Goal: Transaction & Acquisition: Purchase product/service

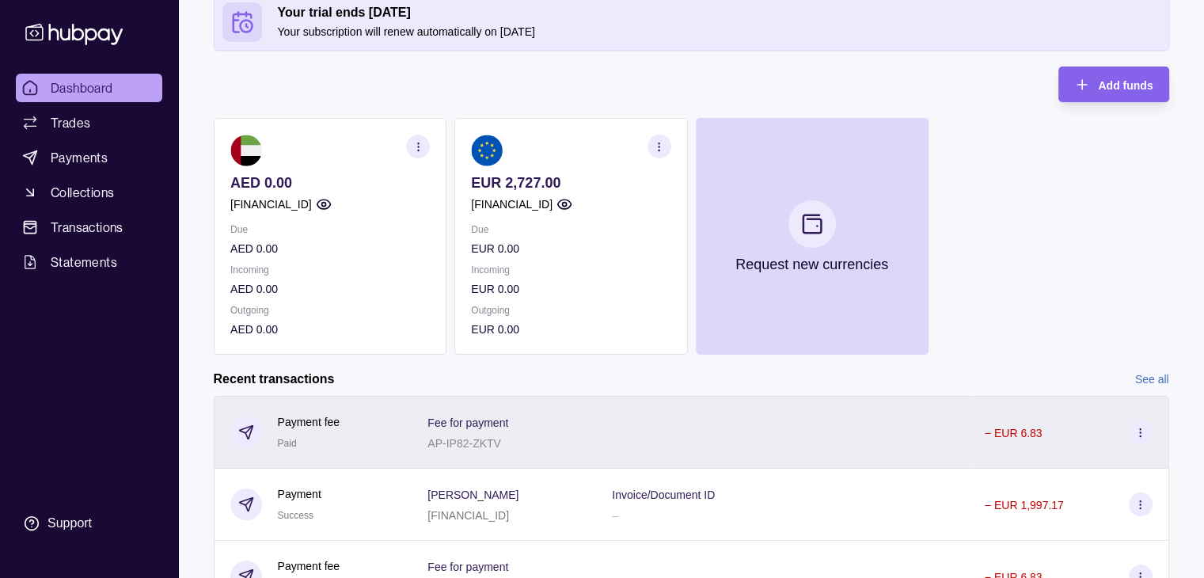
scroll to position [158, 0]
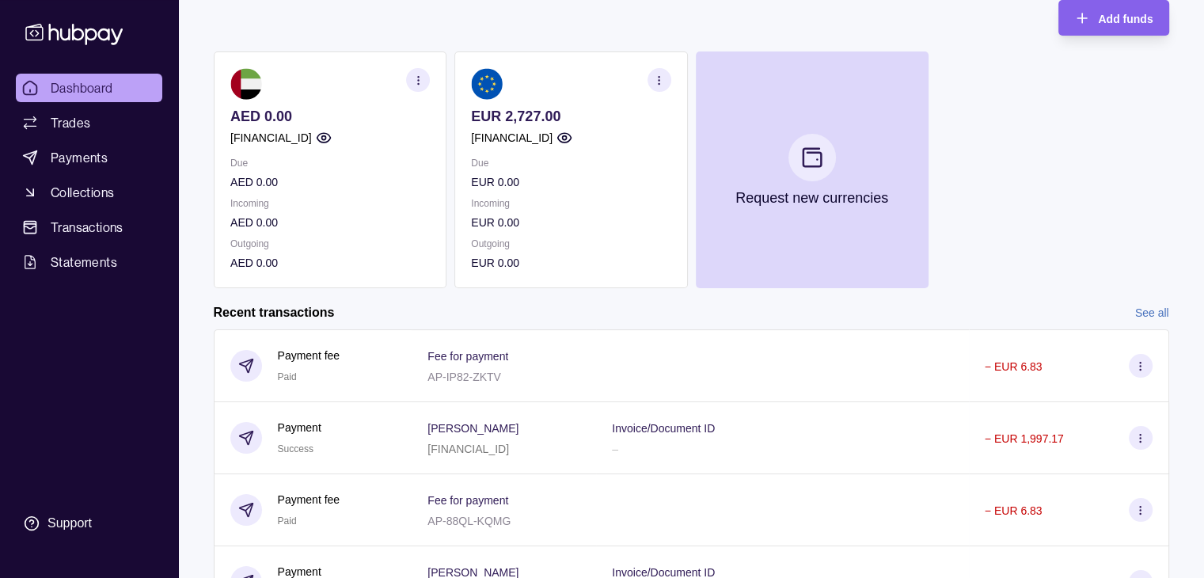
click at [655, 82] on icon "button" at bounding box center [659, 80] width 12 height 12
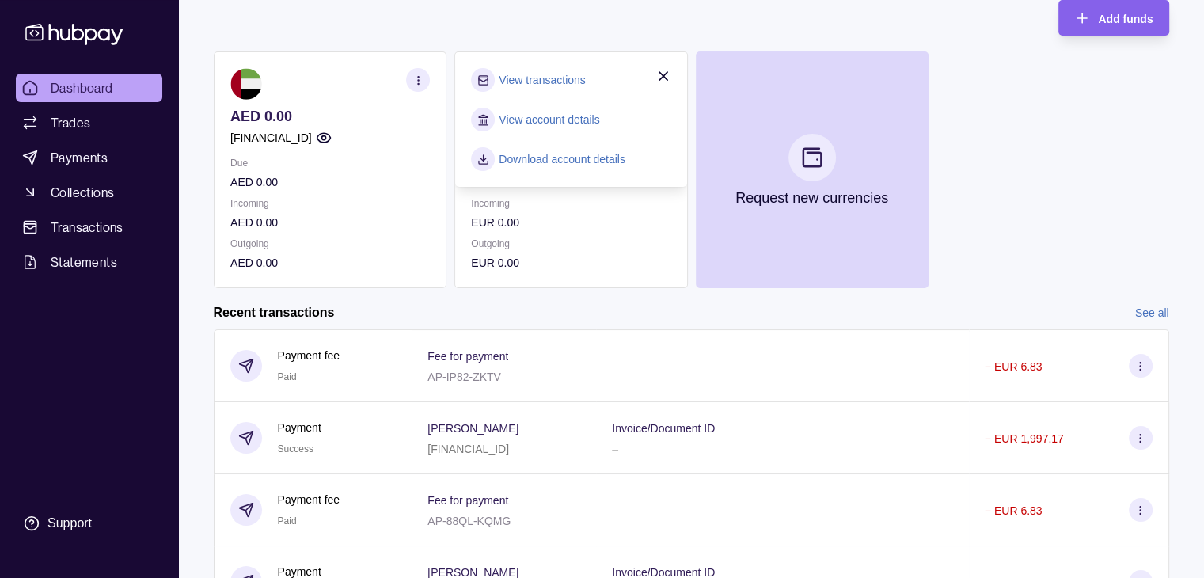
click at [542, 127] on link "View account details" at bounding box center [549, 119] width 101 height 17
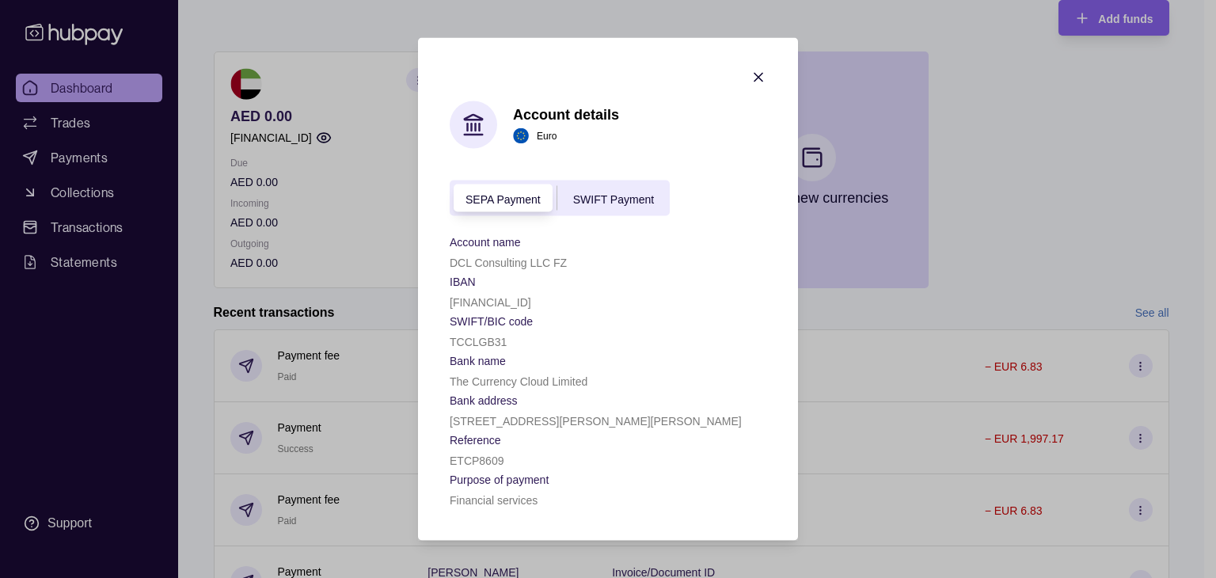
click at [614, 272] on section "IBAN" at bounding box center [608, 281] width 317 height 19
drag, startPoint x: 449, startPoint y: 302, endPoint x: 594, endPoint y: 306, distance: 144.9
click at [594, 306] on section "Account details Euro SEPA Payment SWIFT Payment Account name DCL Consulting LLC…" at bounding box center [608, 289] width 380 height 503
copy p "[FINANCIAL_ID]"
click at [665, 275] on section "IBAN" at bounding box center [608, 281] width 317 height 19
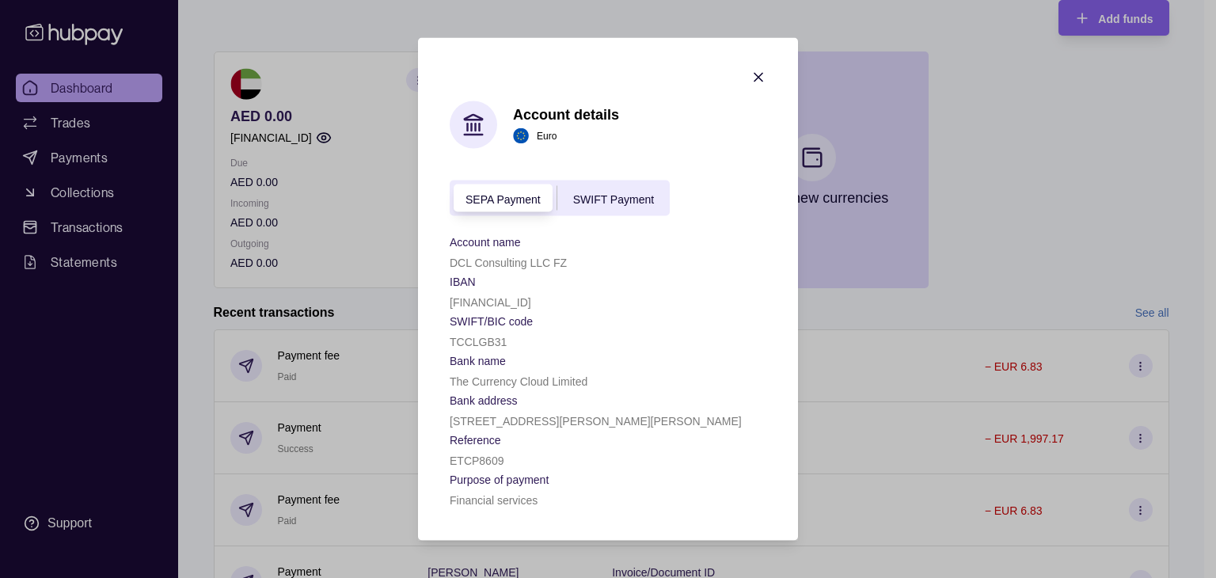
click at [757, 74] on icon "button" at bounding box center [758, 78] width 8 height 8
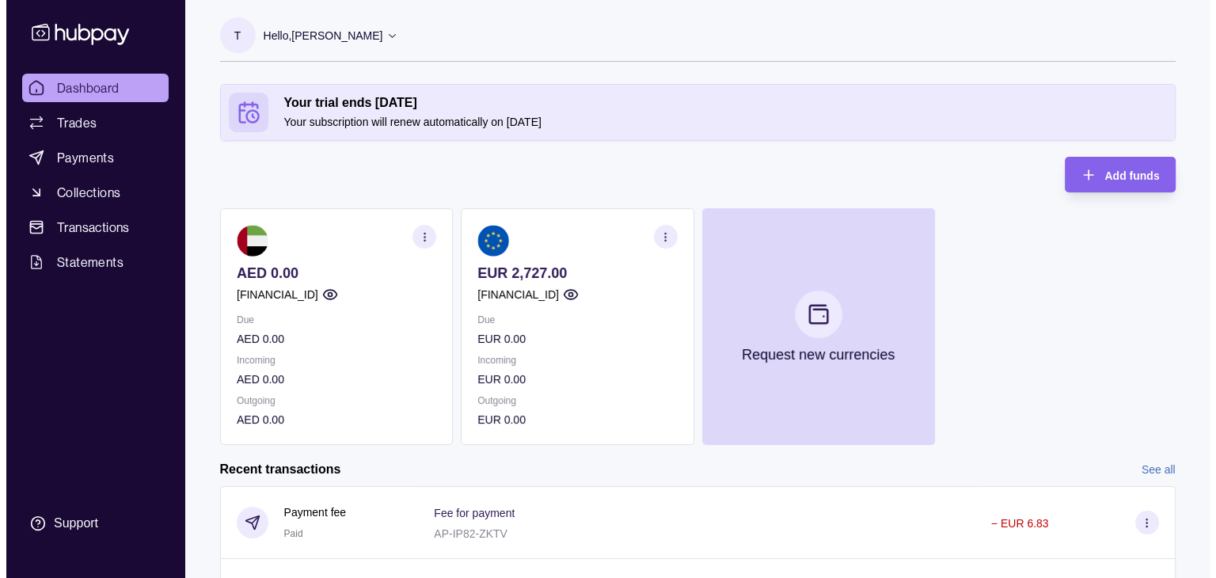
scroll to position [0, 0]
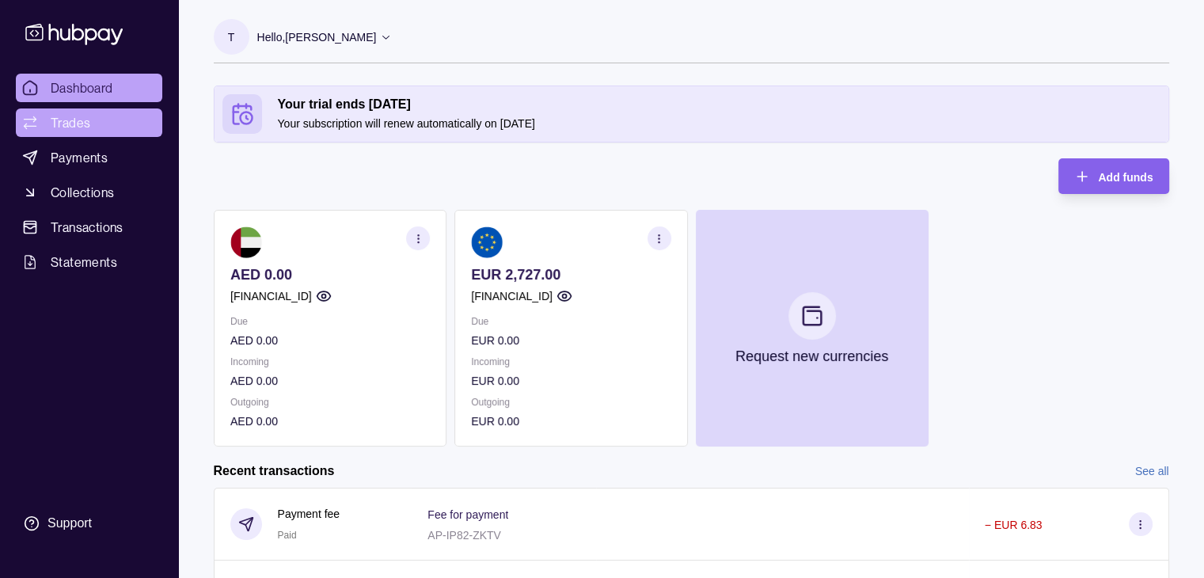
click at [71, 121] on span "Trades" at bounding box center [71, 122] width 40 height 19
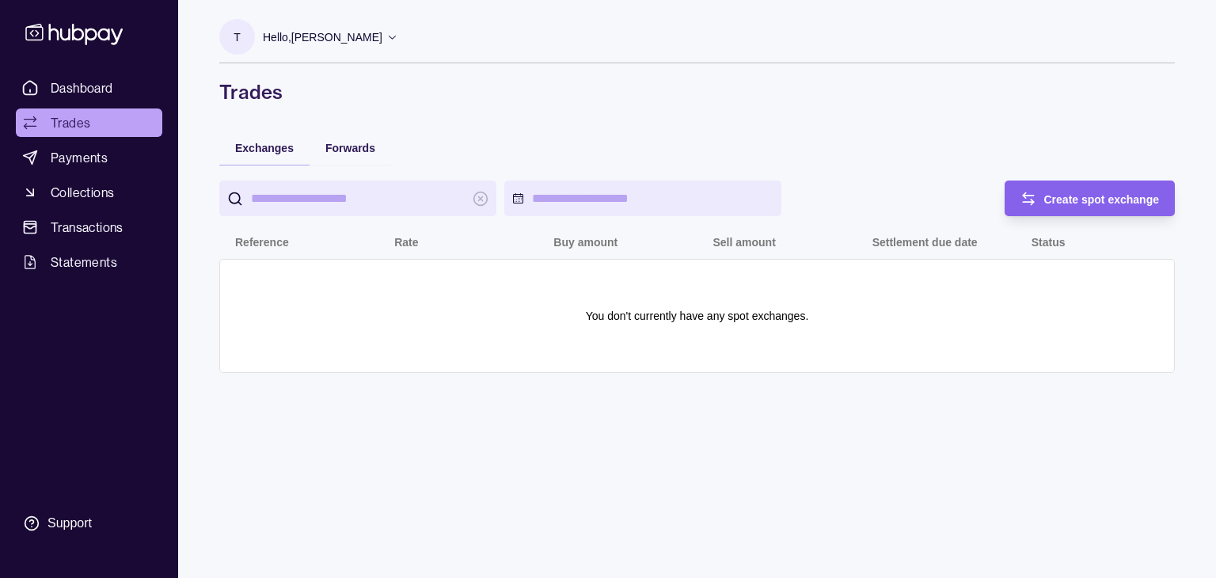
click at [348, 196] on input "search" at bounding box center [358, 198] width 214 height 36
click at [255, 146] on span "Exchanges" at bounding box center [264, 148] width 59 height 13
click at [299, 194] on input "search" at bounding box center [358, 198] width 214 height 36
click at [237, 202] on circle at bounding box center [235, 197] width 10 height 10
click at [587, 196] on html "Dashboard Trades Payments Collections Transactions Statements Support T Hello, …" at bounding box center [608, 289] width 1216 height 578
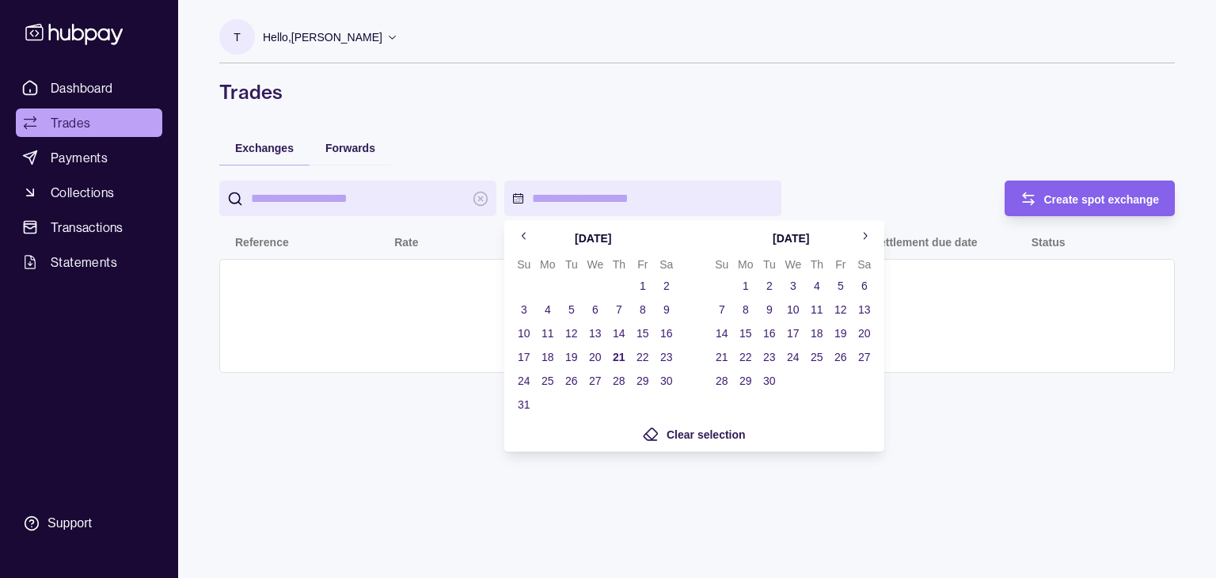
click at [381, 191] on html "Dashboard Trades Payments Collections Transactions Statements Support T Hello, …" at bounding box center [608, 289] width 1216 height 578
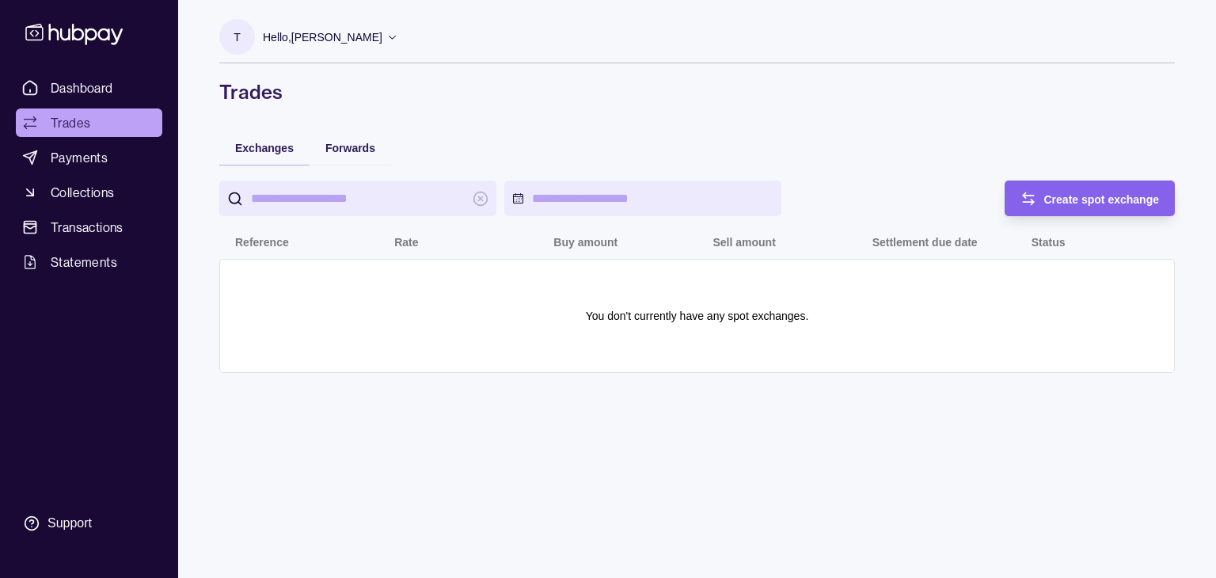
click at [278, 211] on input "search" at bounding box center [358, 198] width 214 height 36
click at [343, 142] on span "Forwards" at bounding box center [350, 148] width 50 height 13
click at [264, 146] on span "Exchanges" at bounding box center [264, 148] width 59 height 13
click at [265, 191] on input "search" at bounding box center [358, 198] width 214 height 36
type input "***"
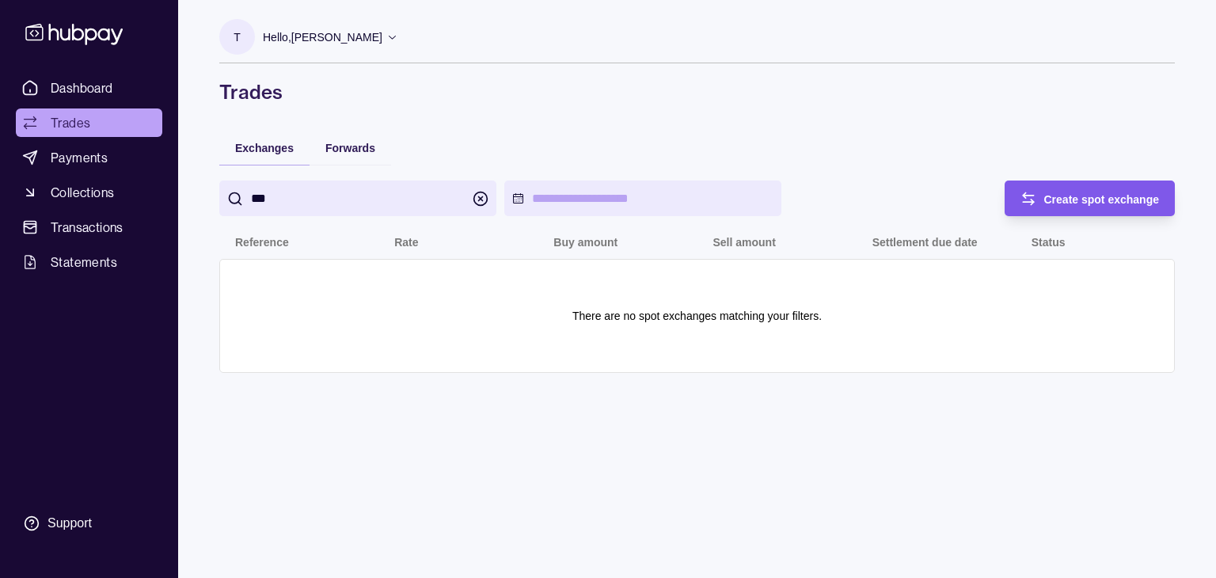
click at [1062, 194] on span "Create spot exchange" at bounding box center [1102, 199] width 116 height 13
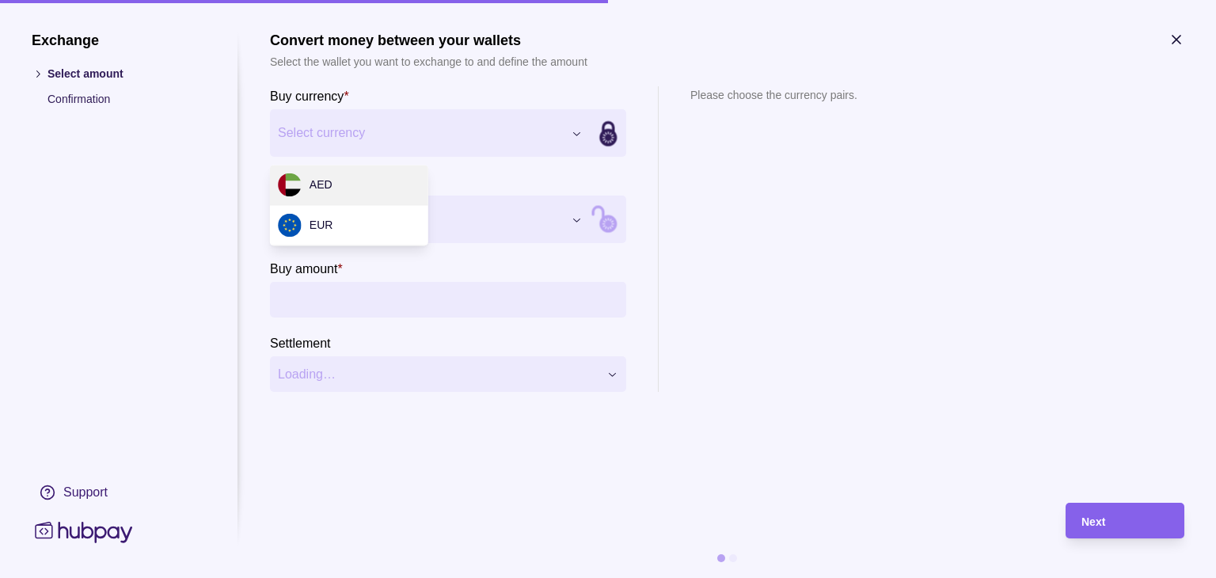
click at [496, 577] on div "Exchange Select amount Confirmation Support Convert money between your wallets …" at bounding box center [608, 578] width 1216 height 0
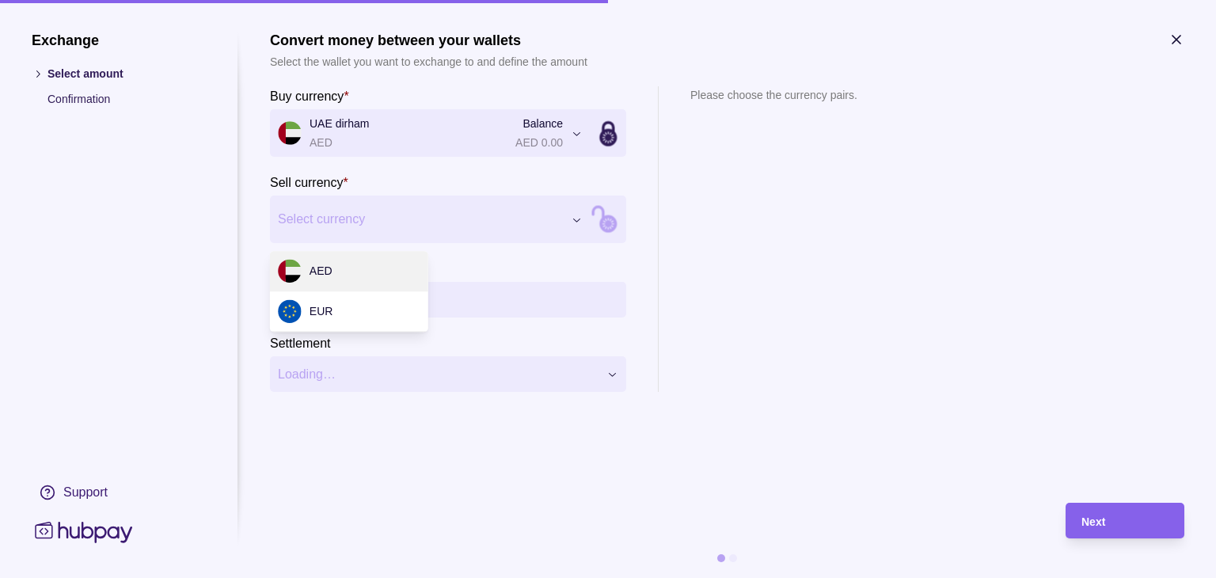
click at [379, 577] on div "Exchange Select amount Confirmation Support Convert money between your wallets …" at bounding box center [608, 578] width 1216 height 0
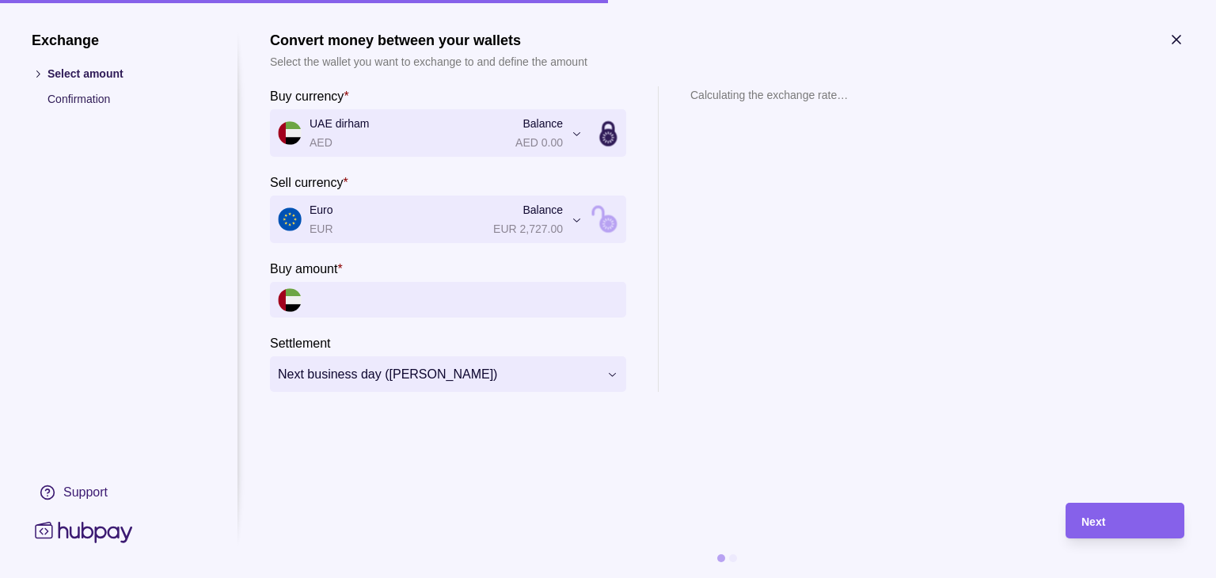
click at [824, 249] on section "Calculating the exchange rate…" at bounding box center [769, 239] width 158 height 306
click at [368, 291] on input "Buy amount *" at bounding box center [464, 300] width 309 height 36
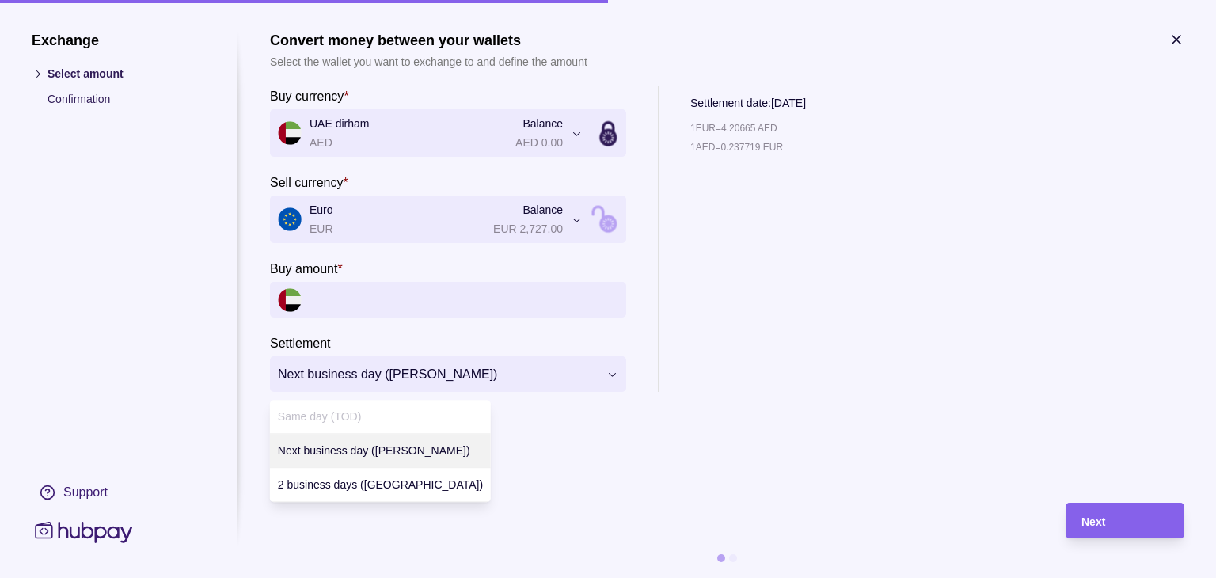
click at [439, 577] on div "**********" at bounding box center [608, 578] width 1216 height 0
click at [370, 421] on div "Same day (TOD)" at bounding box center [380, 417] width 221 height 34
click at [370, 577] on div "**********" at bounding box center [608, 578] width 1216 height 0
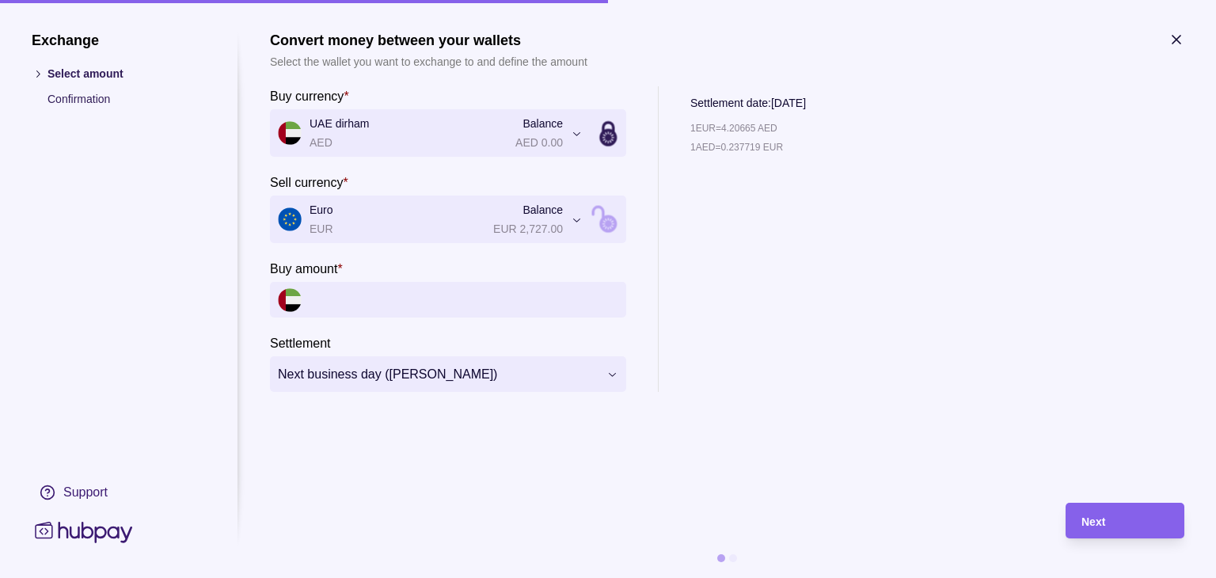
click at [798, 279] on div "1 EUR = 4.20665 AED 1 AED = 0.237719 EUR" at bounding box center [748, 256] width 116 height 272
click at [803, 314] on div "1 EUR = 4.20665 AED 1 AED = 0.237719 EUR" at bounding box center [748, 256] width 116 height 272
